Goal: Transaction & Acquisition: Book appointment/travel/reservation

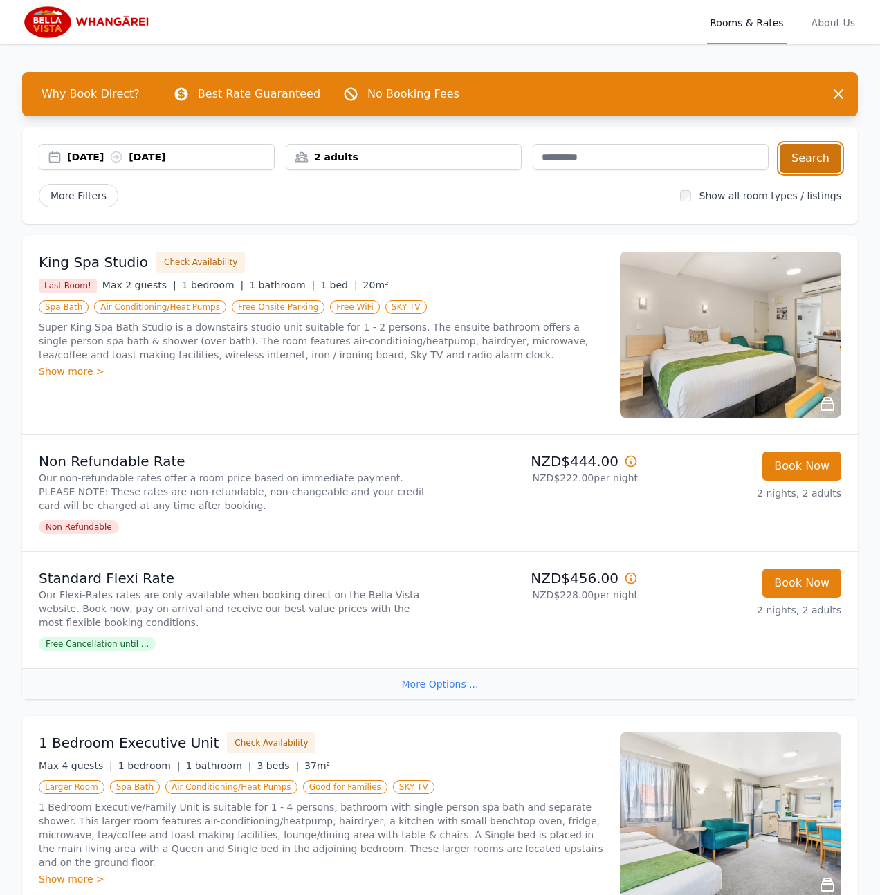
click at [829, 161] on button "Search" at bounding box center [811, 158] width 62 height 29
click at [330, 160] on div "2 adults" at bounding box center [403, 157] width 235 height 14
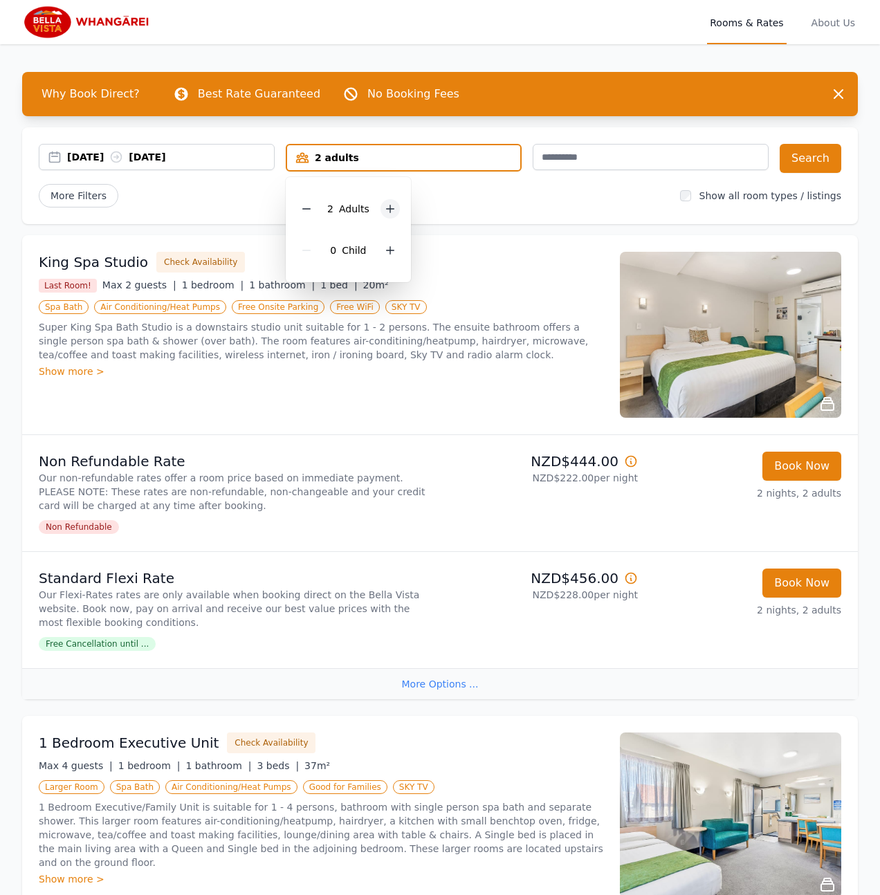
click at [387, 214] on icon at bounding box center [390, 208] width 11 height 11
click at [246, 189] on div "More Filters" at bounding box center [354, 196] width 630 height 24
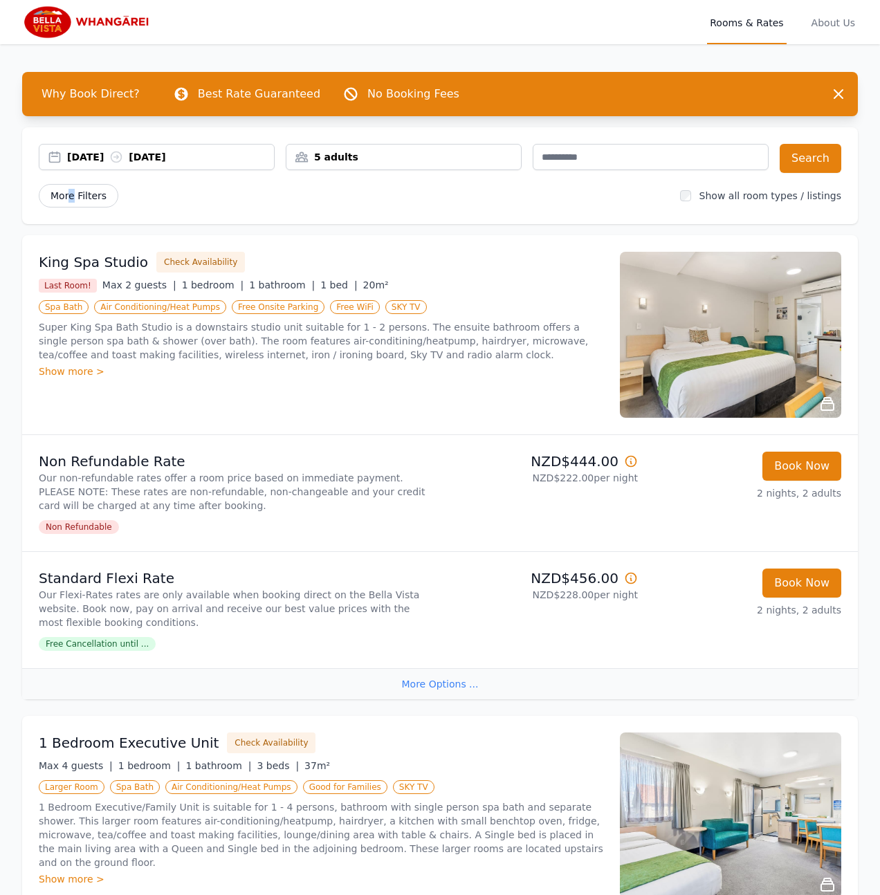
click at [74, 194] on span "More Filters" at bounding box center [79, 196] width 80 height 24
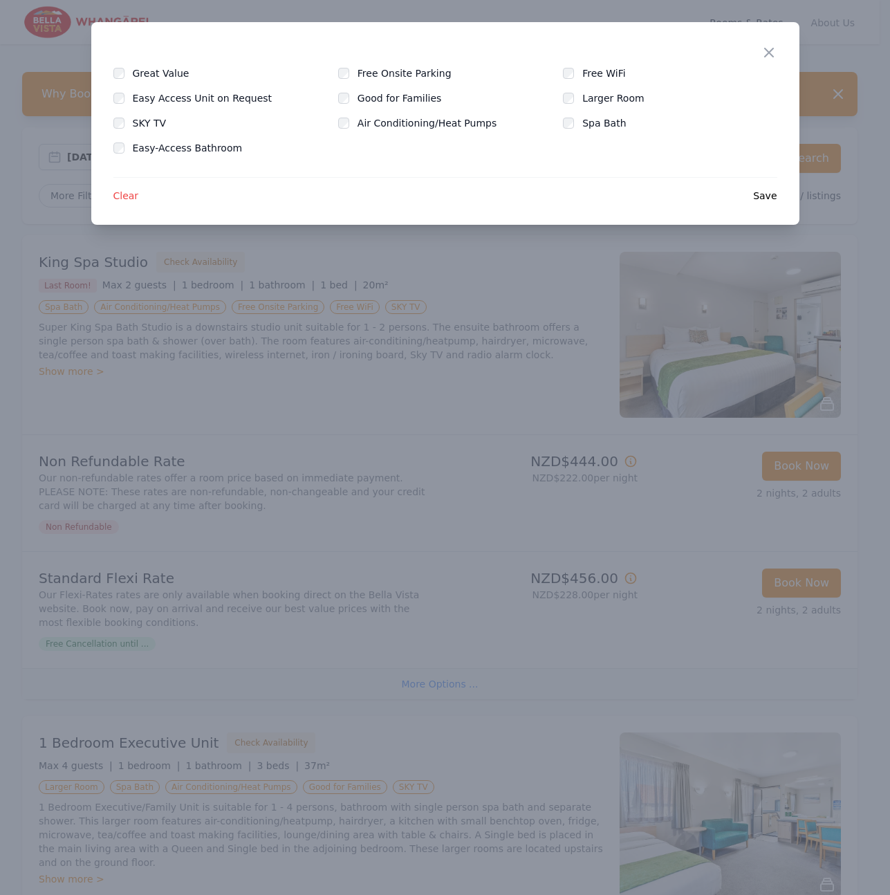
click at [368, 69] on label "Free Onsite Parking" at bounding box center [413, 73] width 111 height 14
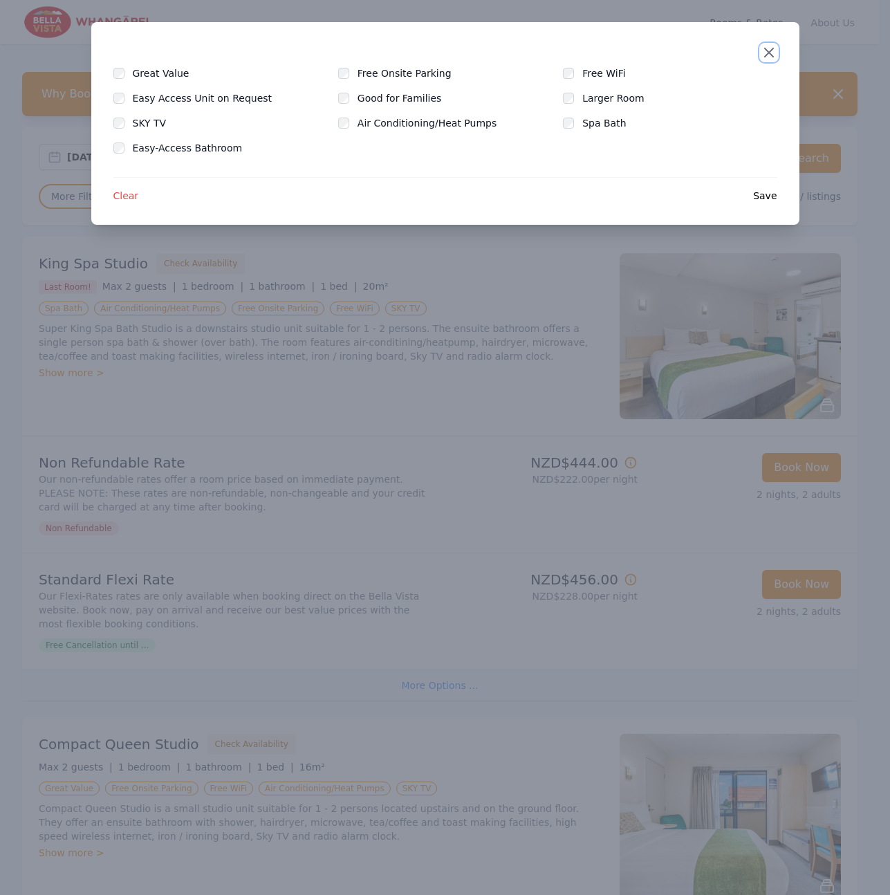
click at [767, 53] on icon "button" at bounding box center [769, 52] width 17 height 17
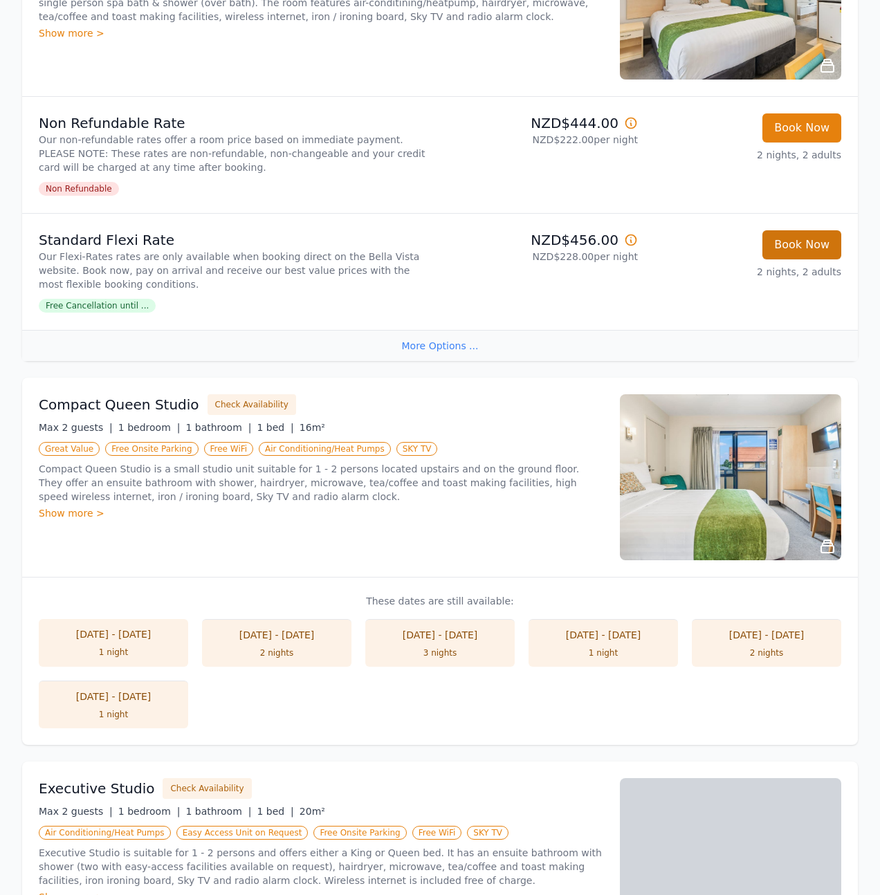
scroll to position [419, 0]
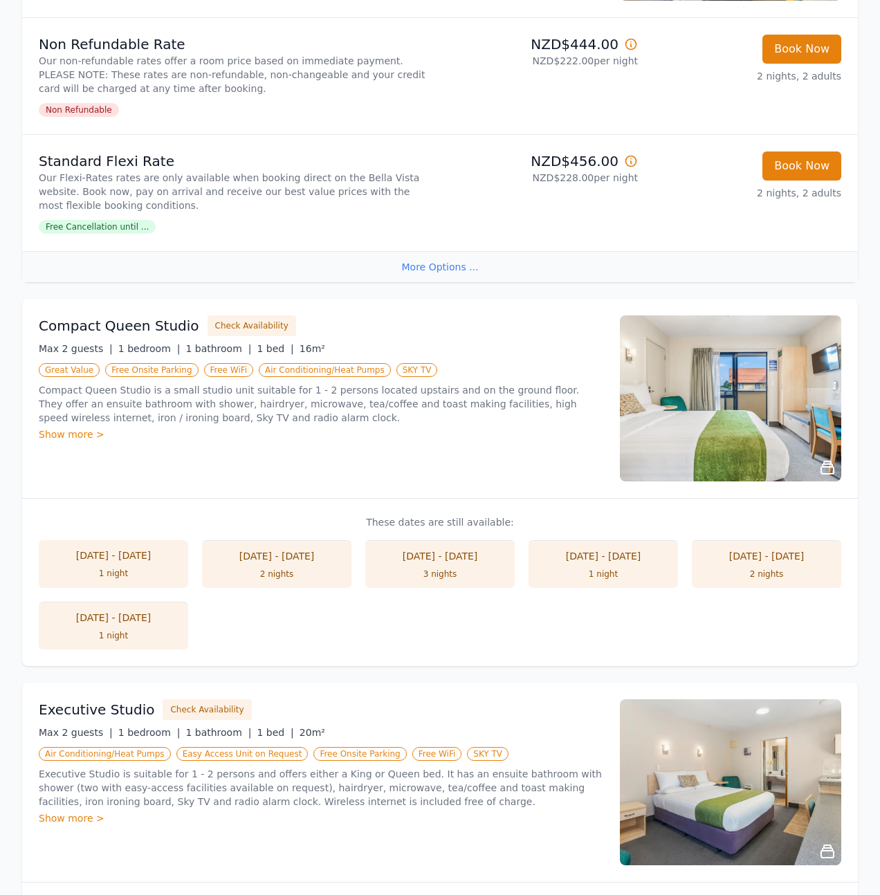
click at [846, 437] on div "Compact Queen Studio Check Availability Max 2 guests | 1 bedroom | 1 bathroom |…" at bounding box center [440, 398] width 836 height 199
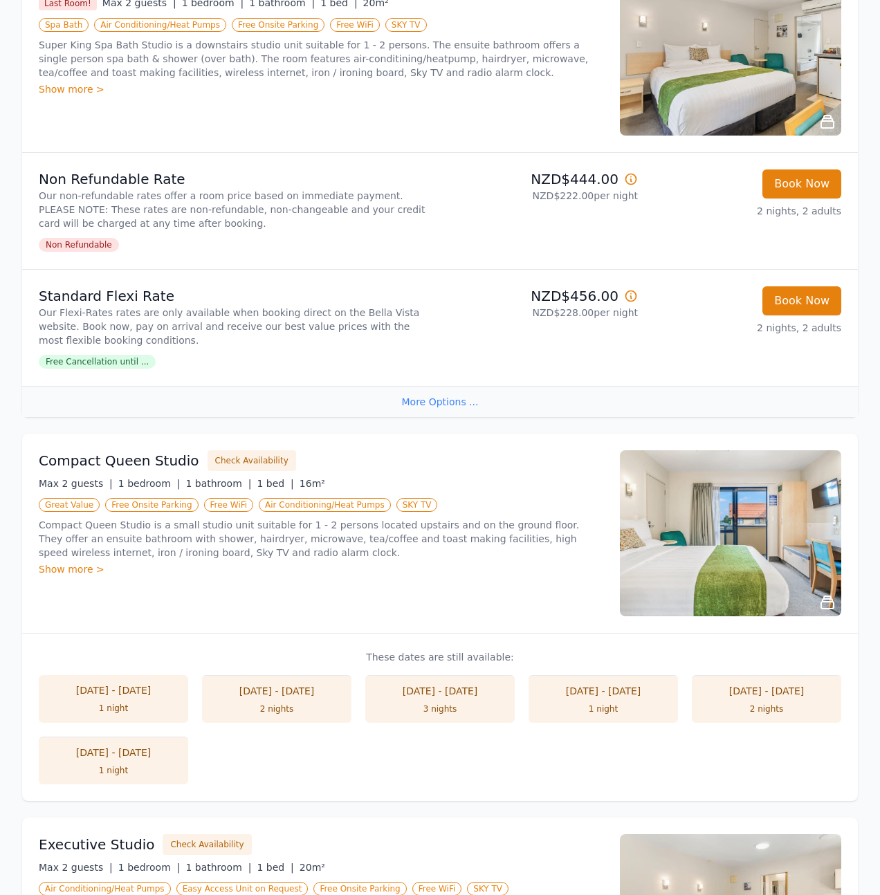
scroll to position [253, 0]
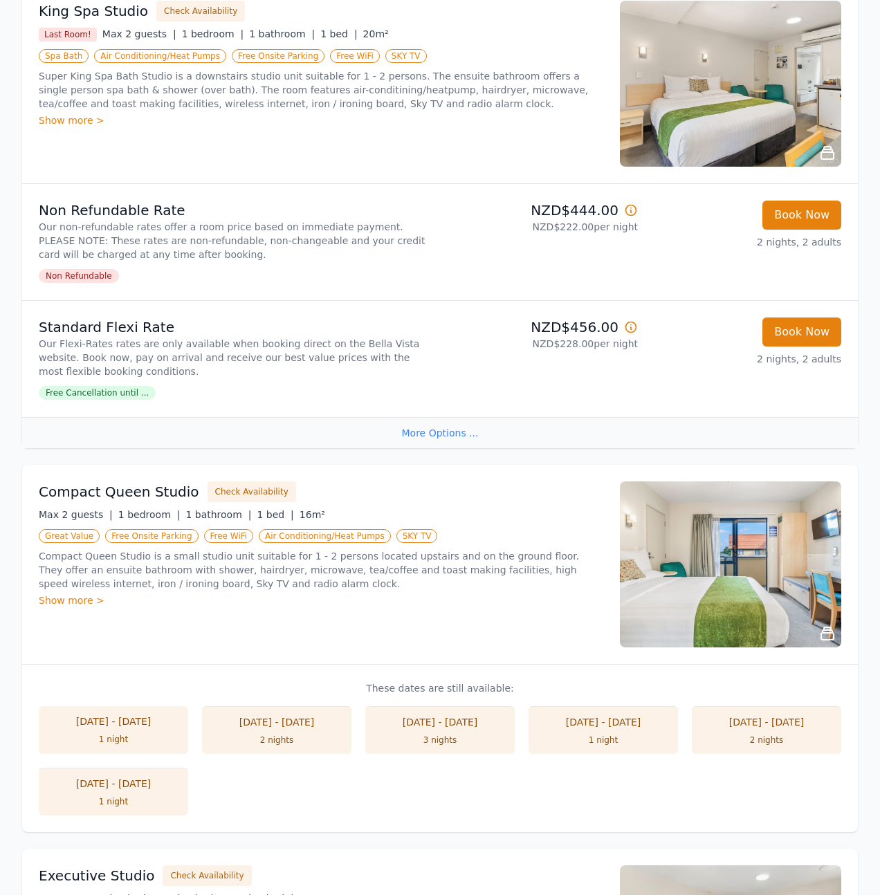
click at [416, 426] on div "More Options ..." at bounding box center [440, 432] width 836 height 31
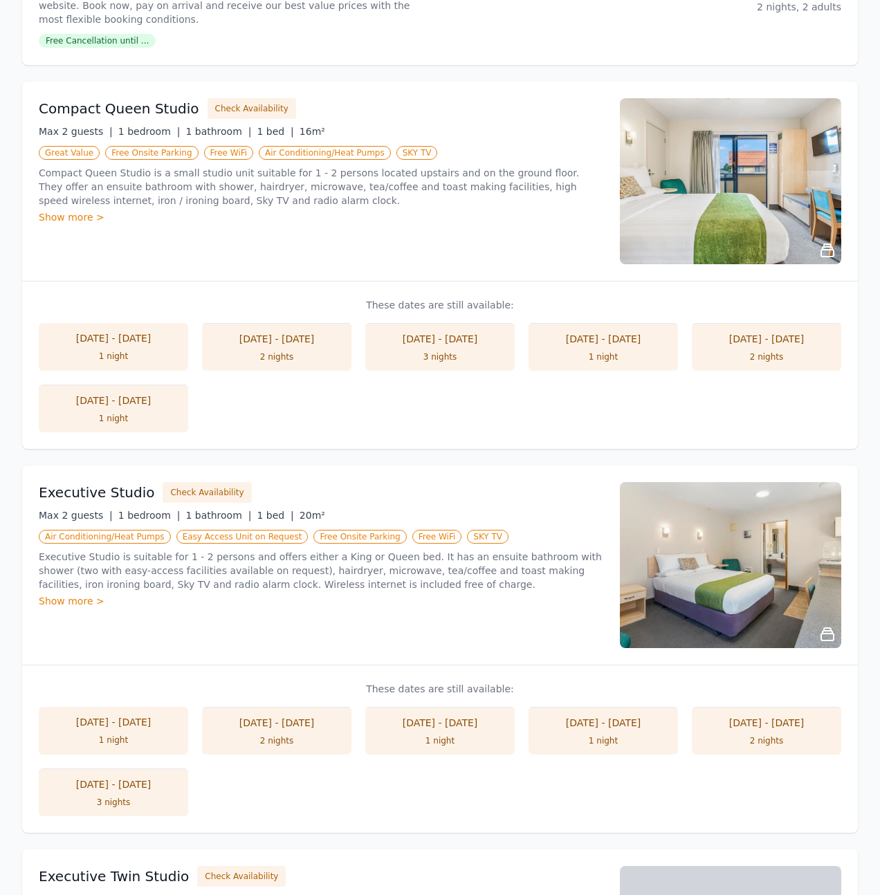
scroll to position [0, 0]
